Goal: Information Seeking & Learning: Learn about a topic

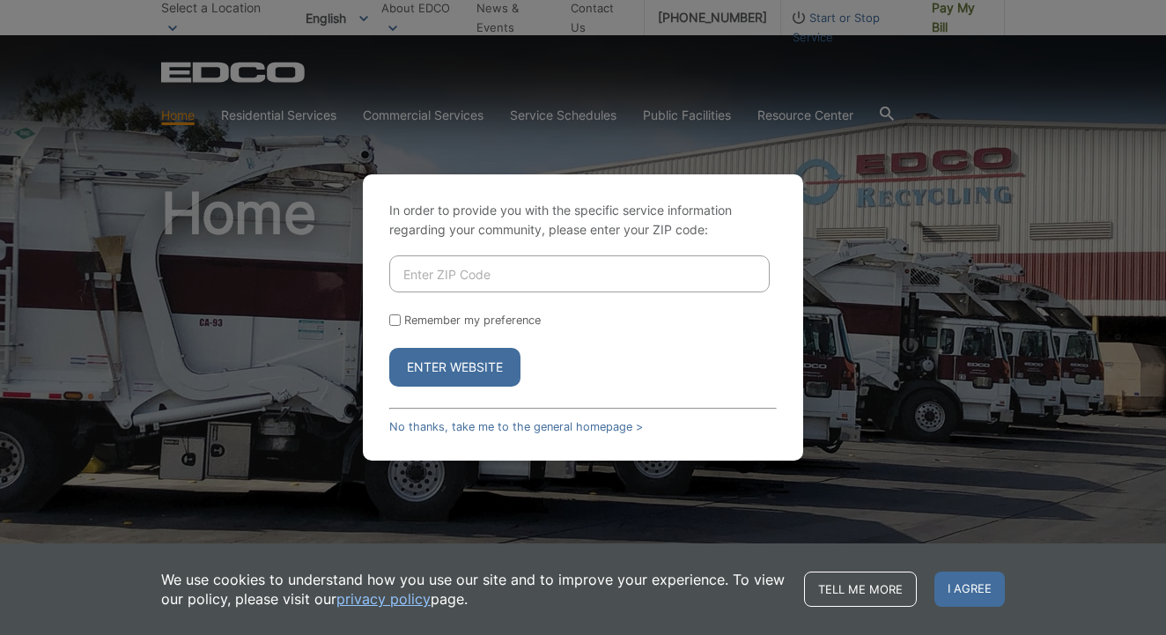
click at [438, 283] on input "Enter ZIP Code" at bounding box center [579, 273] width 381 height 37
type input "92027"
click at [447, 371] on button "Enter Website" at bounding box center [454, 367] width 131 height 39
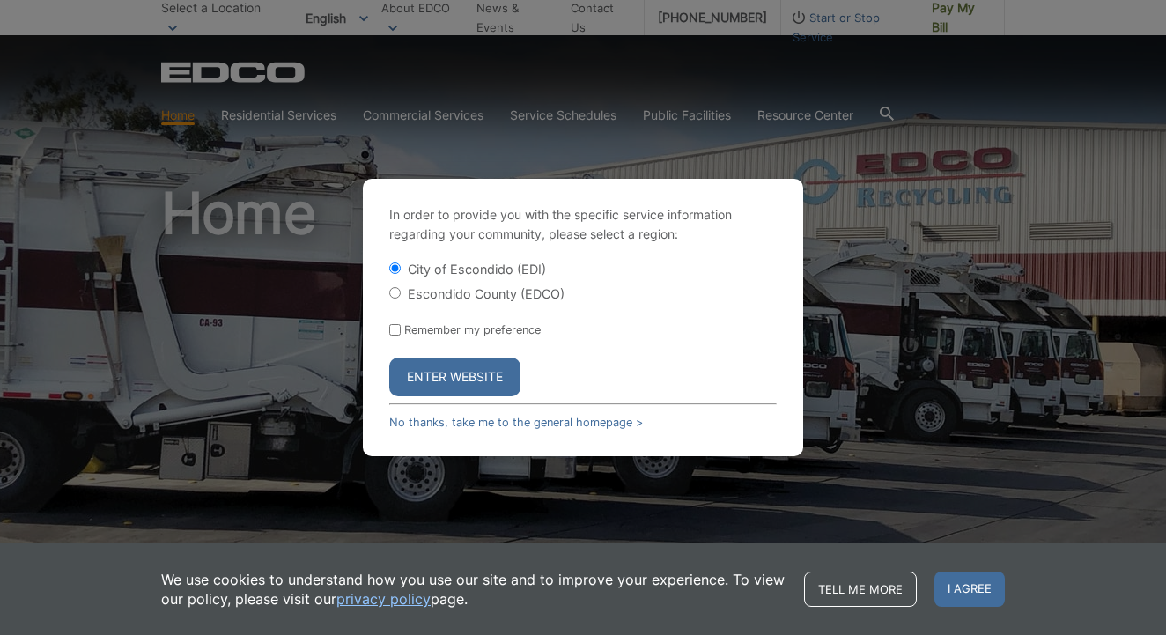
click at [448, 378] on button "Enter Website" at bounding box center [454, 377] width 131 height 39
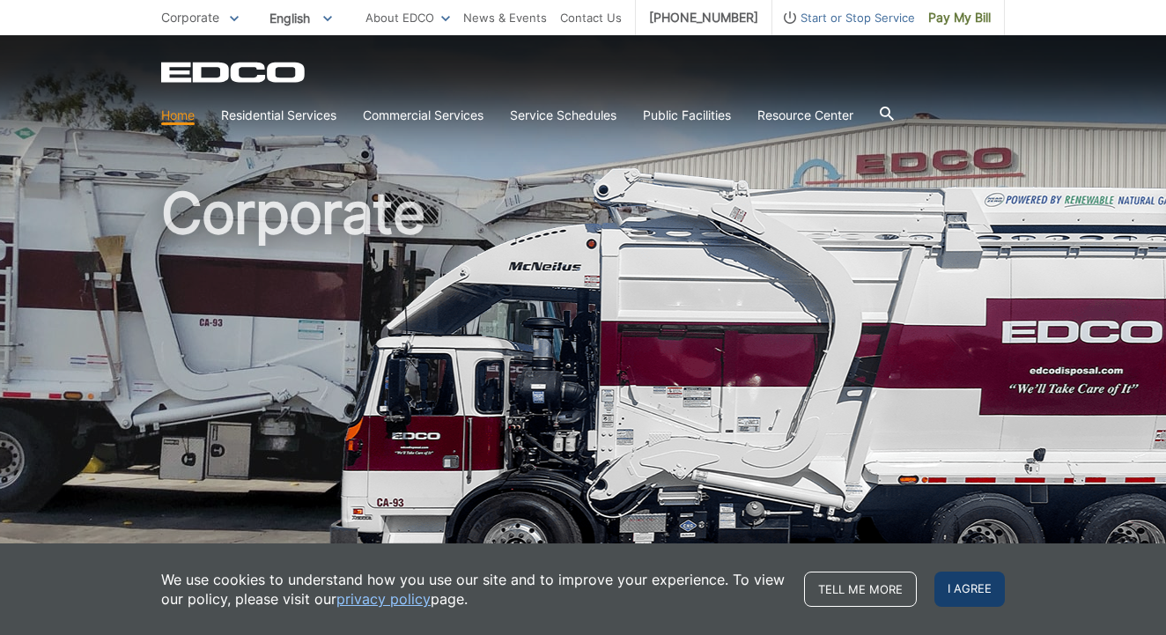
click at [974, 595] on span "I agree" at bounding box center [970, 589] width 70 height 35
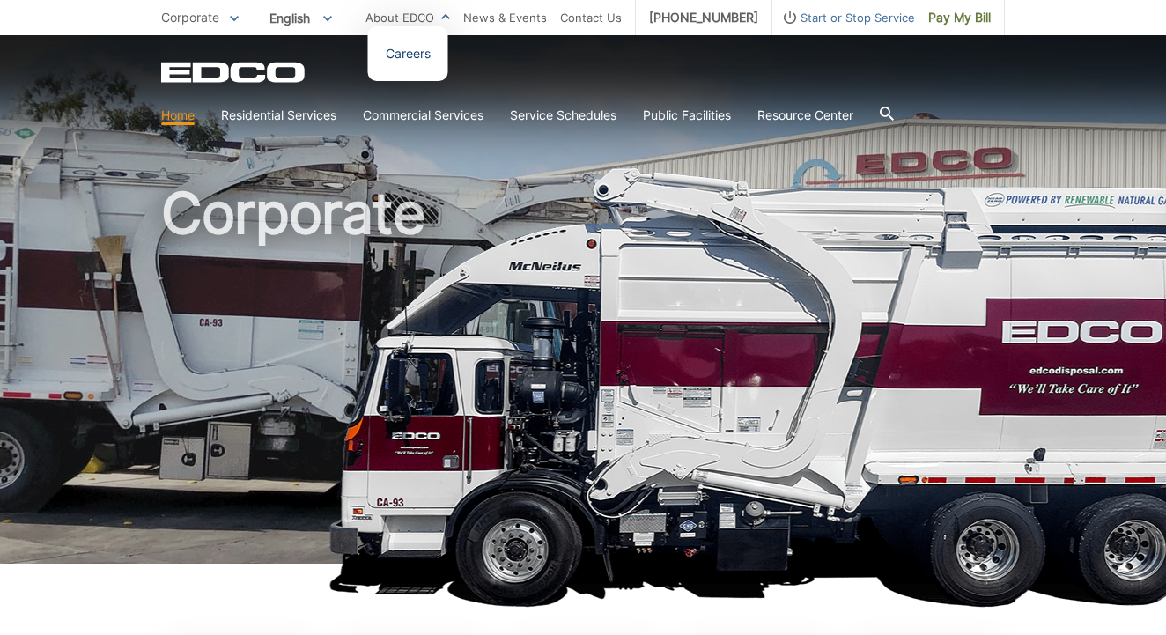
click at [415, 55] on link "Careers" at bounding box center [408, 53] width 45 height 19
